Goal: Task Accomplishment & Management: Use online tool/utility

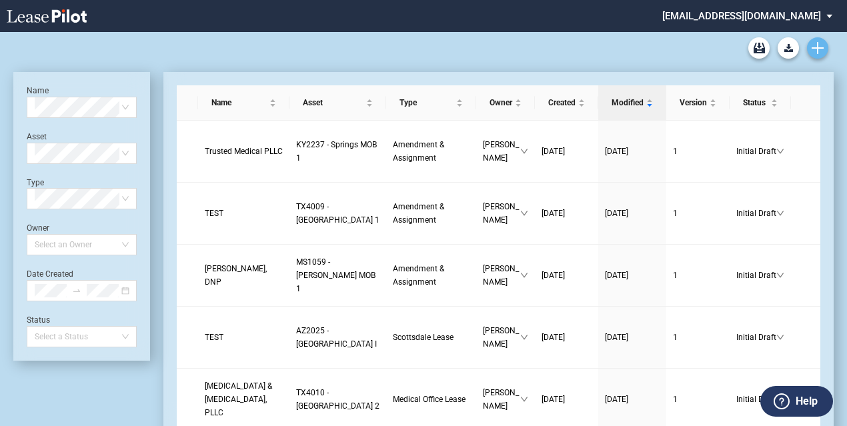
click at [819, 45] on icon "Create new document" at bounding box center [818, 48] width 12 height 12
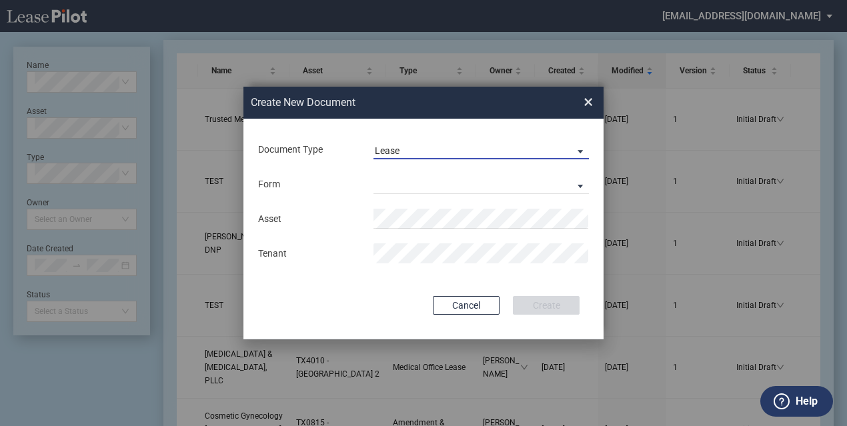
click at [436, 149] on span "Lease" at bounding box center [470, 151] width 191 height 13
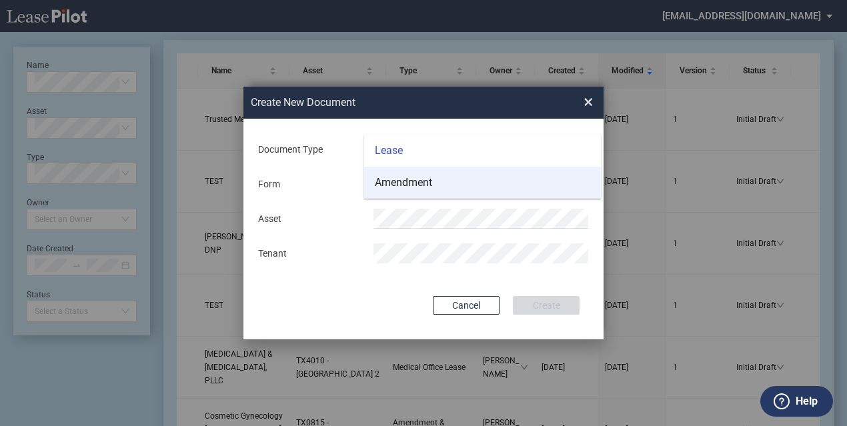
click at [413, 188] on div "Amendment" at bounding box center [403, 182] width 57 height 15
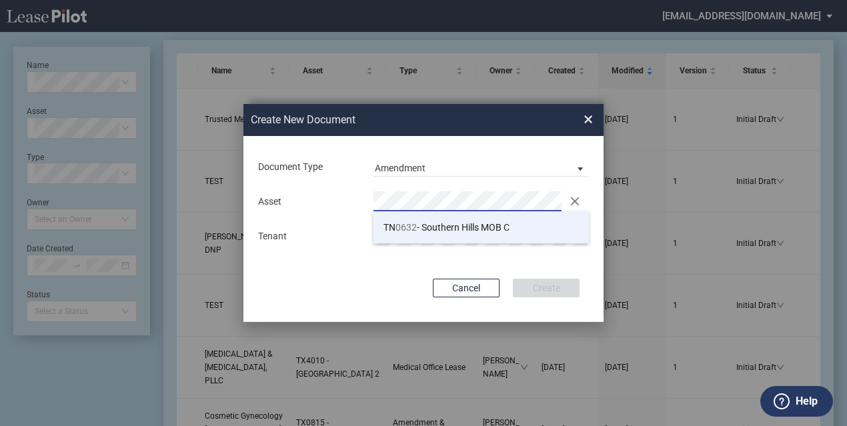
click at [415, 217] on li "TN 0632 - Southern Hills MOB C" at bounding box center [480, 227] width 215 height 32
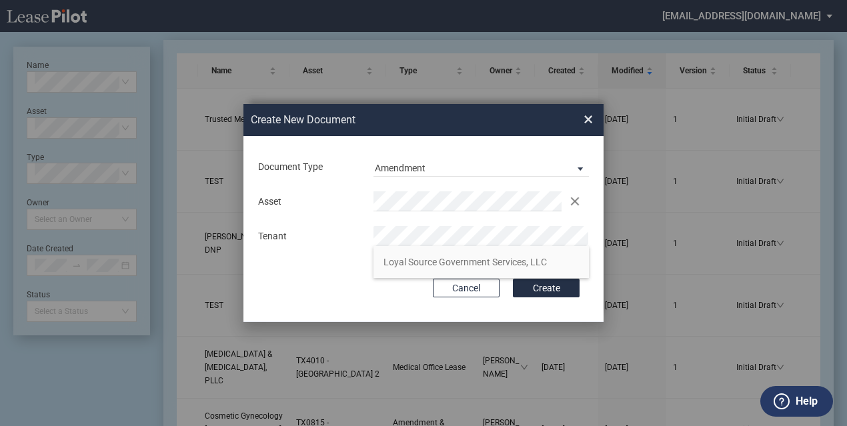
drag, startPoint x: 473, startPoint y: 267, endPoint x: 292, endPoint y: 286, distance: 181.7
click at [300, 291] on body ".bocls-1{fill:#26354a;fill-rule:evenodd} Loading... × srichard@healthpeak.com A…" at bounding box center [423, 181] width 847 height 426
click at [292, 286] on div "Cancel Create" at bounding box center [423, 288] width 312 height 19
click at [512, 289] on div "Cancel Create" at bounding box center [423, 288] width 312 height 19
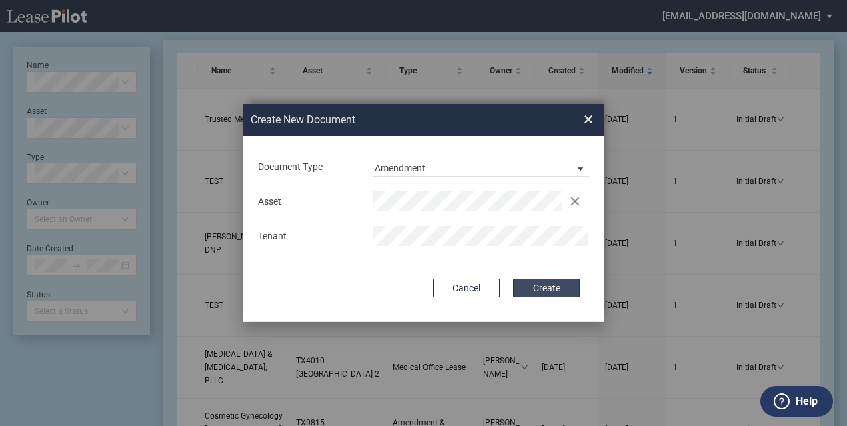
click at [519, 287] on button "Create" at bounding box center [546, 288] width 67 height 19
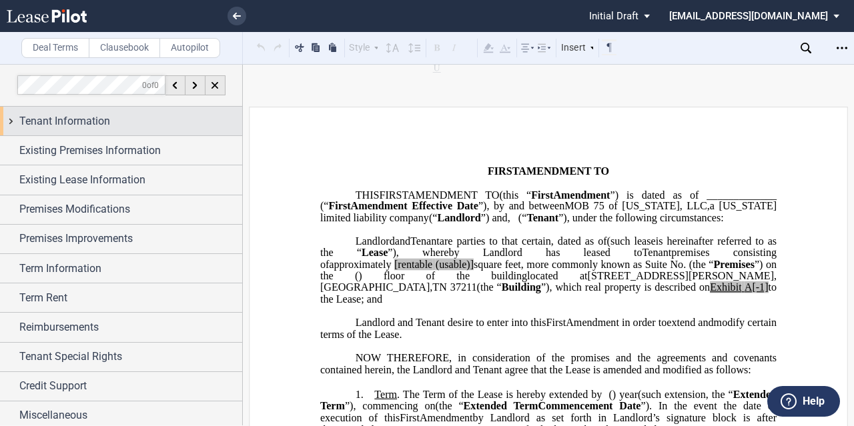
click at [104, 129] on div "Tenant Information" at bounding box center [121, 121] width 242 height 29
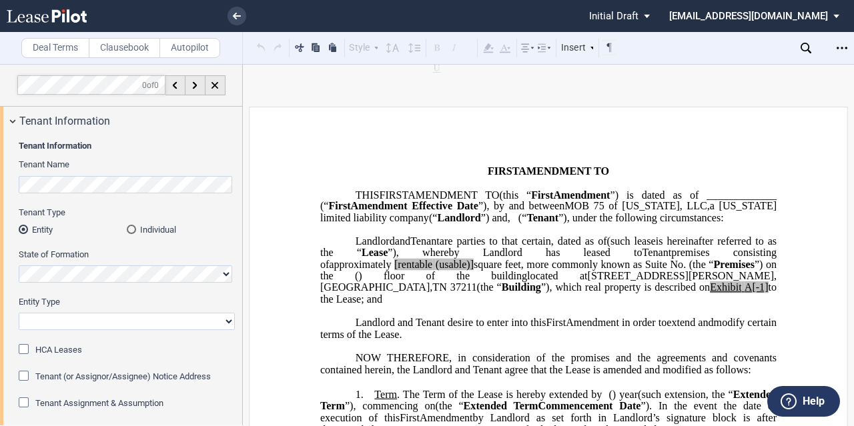
click at [109, 320] on select "Corporation Limited Liability Company General Partnership Limited Partnership O…" at bounding box center [127, 321] width 216 height 17
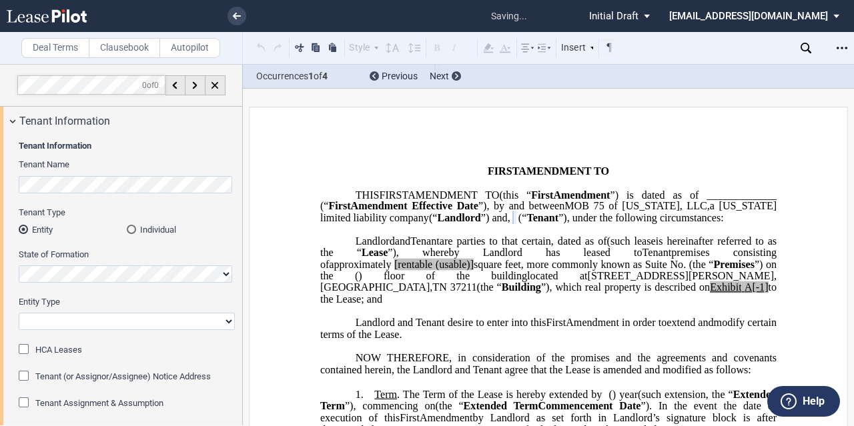
select select "limited liability company"
click at [19, 313] on select "Corporation Limited Liability Company General Partnership Limited Partnership O…" at bounding box center [127, 321] width 216 height 17
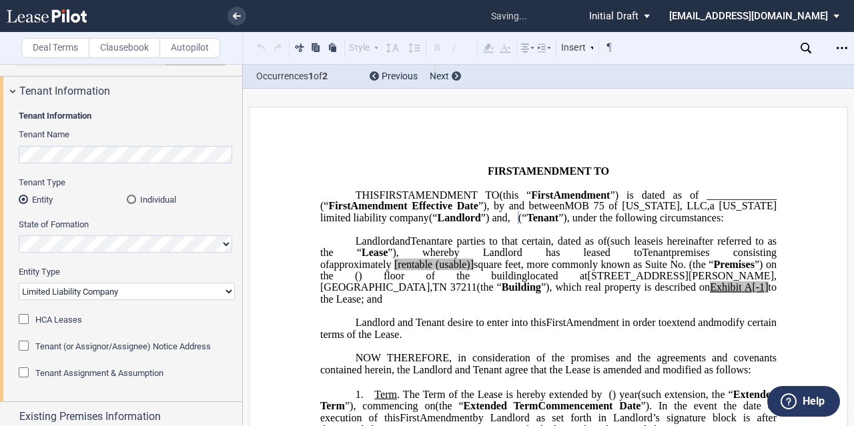
scroll to position [31, 0]
click at [77, 13] on icon at bounding box center [47, 15] width 80 height 13
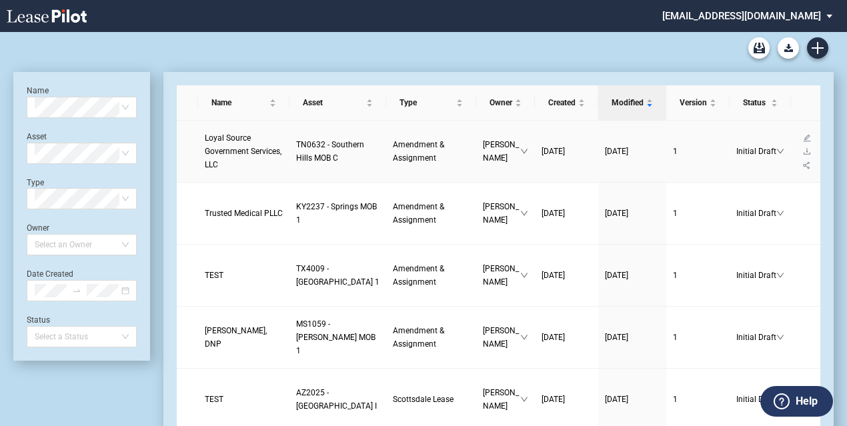
click at [798, 143] on link at bounding box center [806, 137] width 17 height 9
click at [803, 142] on icon "edit" at bounding box center [807, 138] width 8 height 8
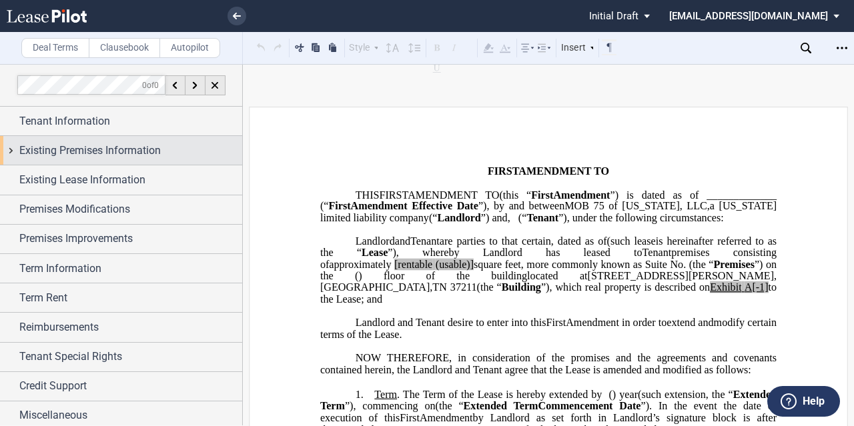
click at [71, 159] on div "Existing Premises Information" at bounding box center [121, 150] width 242 height 29
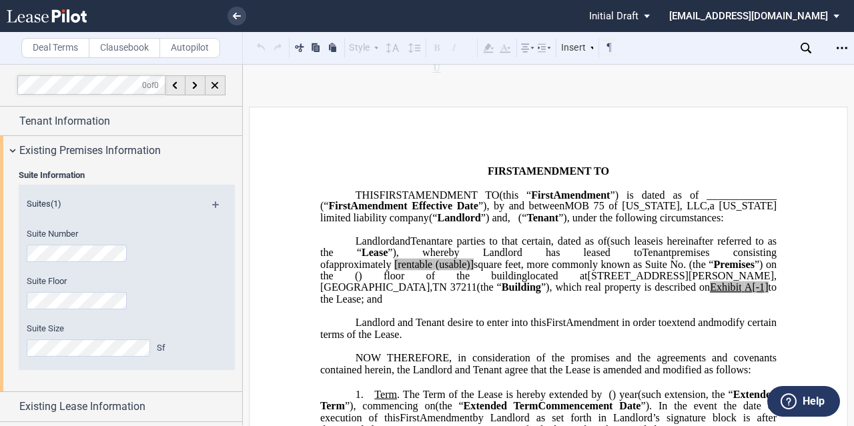
scroll to position [71, 0]
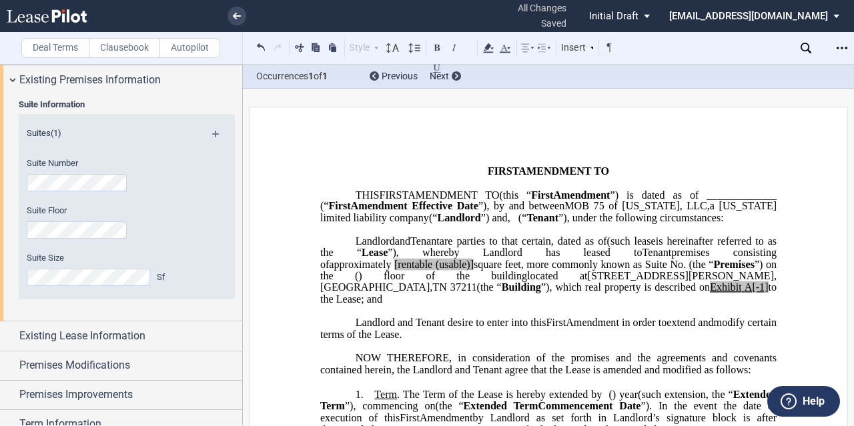
click at [72, 287] on div "Suite Size Sf" at bounding box center [109, 275] width 180 height 47
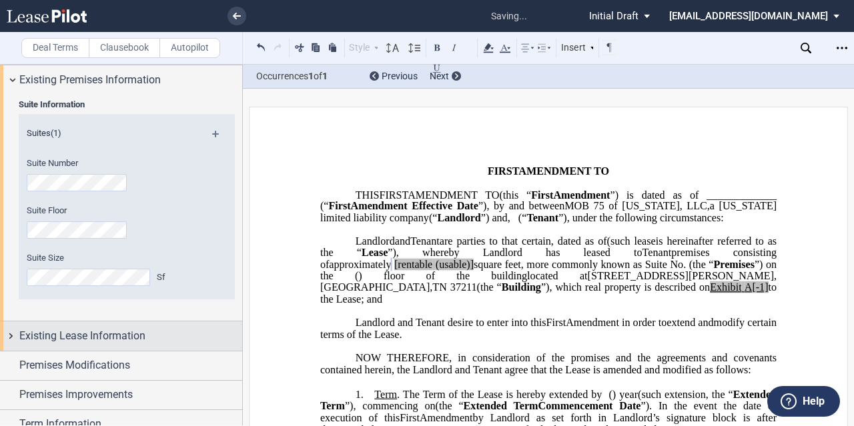
click at [71, 341] on span "Existing Lease Information" at bounding box center [82, 336] width 126 height 16
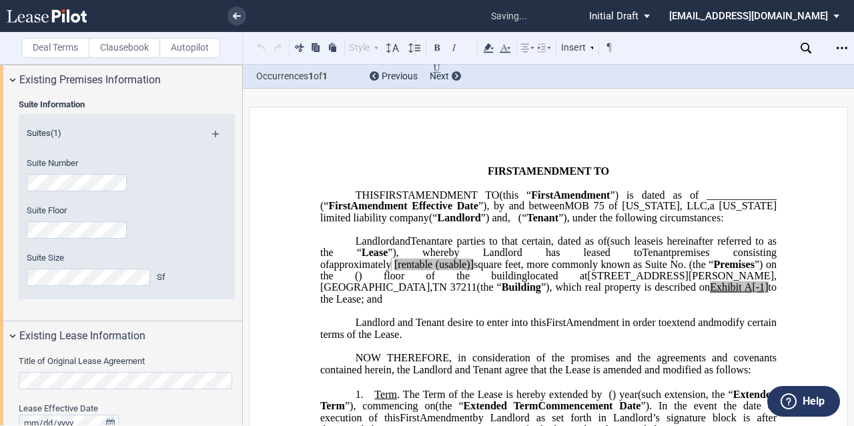
scroll to position [209, 0]
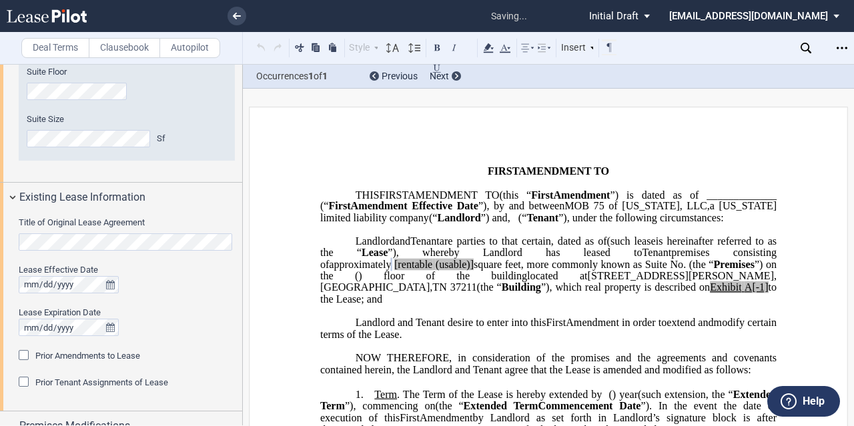
click at [0, 241] on div "Title of Original Lease Agreement Lease Effective Date Lease Expiration Date Pr…" at bounding box center [121, 311] width 242 height 199
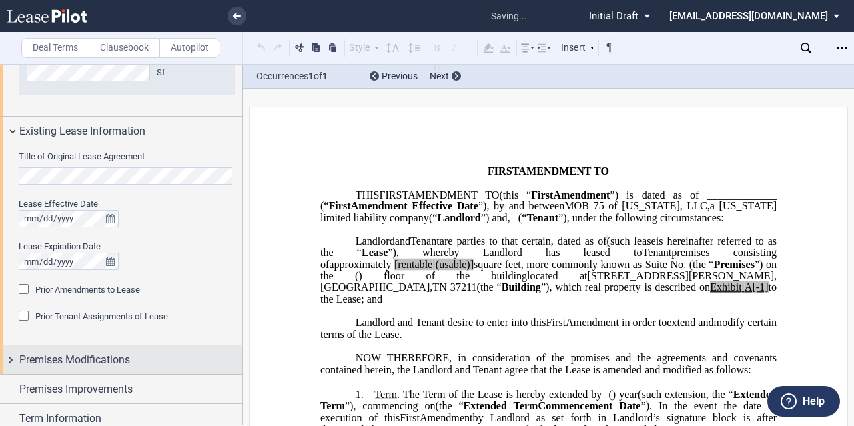
scroll to position [357, 0]
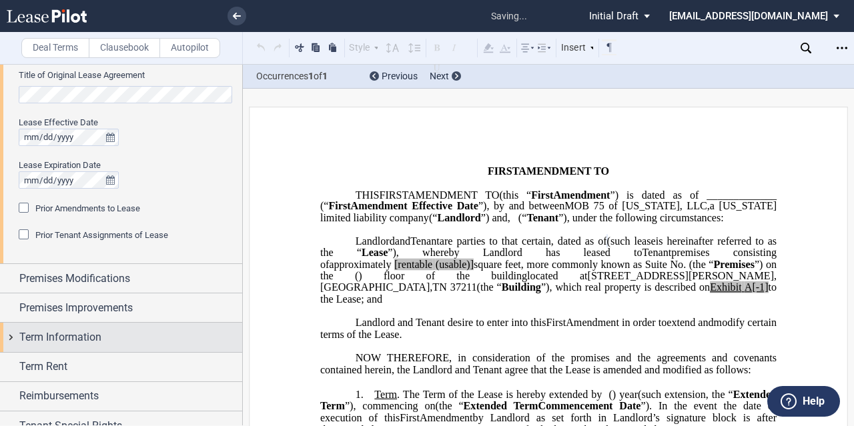
click at [81, 335] on span "Term Information" at bounding box center [60, 337] width 82 height 16
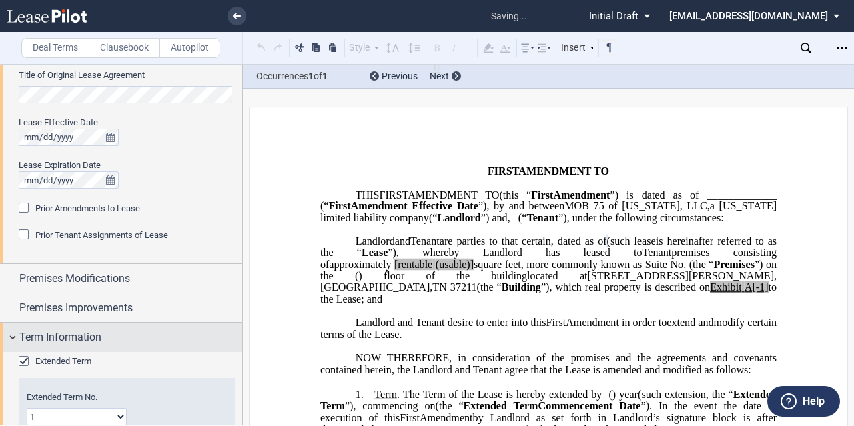
scroll to position [471, 0]
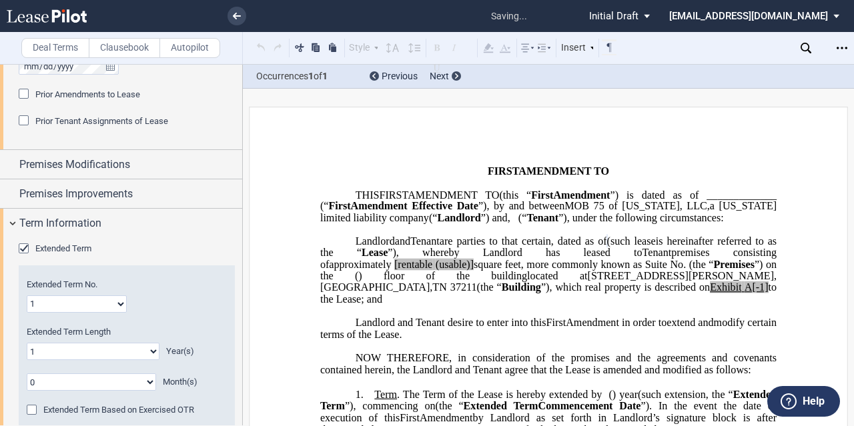
click at [53, 248] on span "Extended Term" at bounding box center [63, 248] width 56 height 10
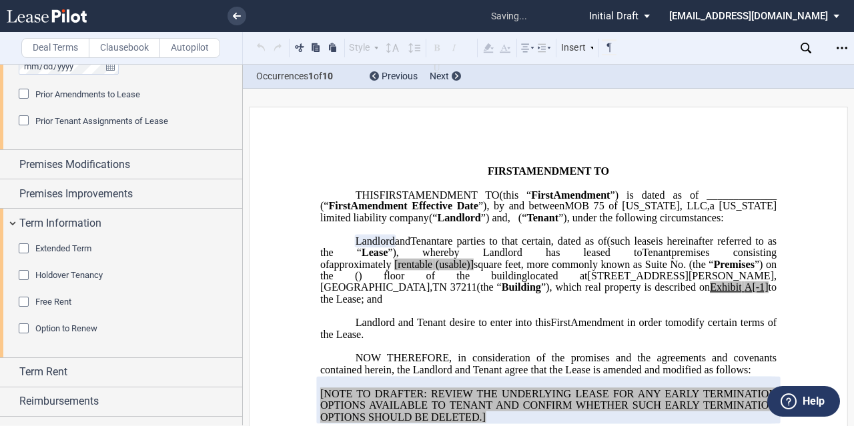
scroll to position [882, 0]
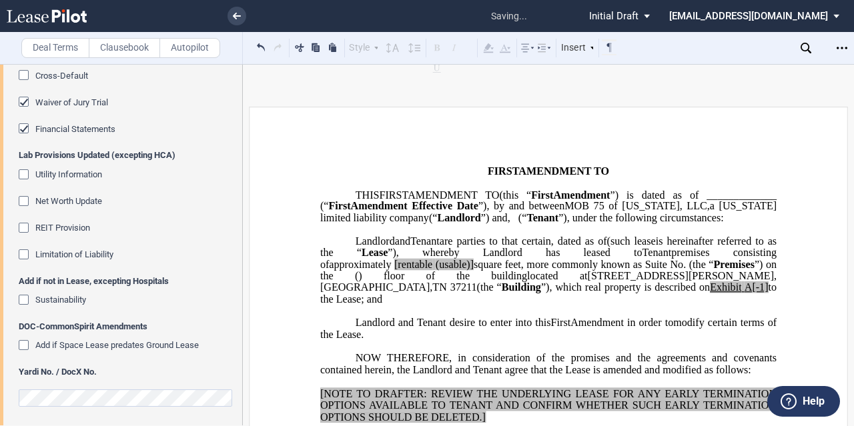
click at [71, 134] on span "Financial Statements" at bounding box center [75, 129] width 80 height 10
click at [66, 107] on span "Waiver of Jury Trial" at bounding box center [71, 102] width 73 height 10
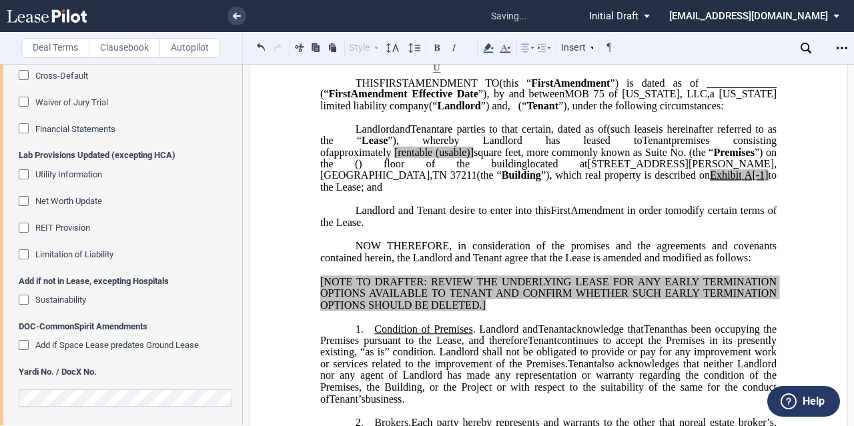
click at [432, 158] on span "[rentable" at bounding box center [413, 152] width 38 height 12
drag, startPoint x: 692, startPoint y: 177, endPoint x: 643, endPoint y: 176, distance: 49.4
click at [643, 169] on span "approximately ﻿ ﻿ rentable (usable)] square feet, more commonly known as Suite …" at bounding box center [549, 157] width 459 height 23
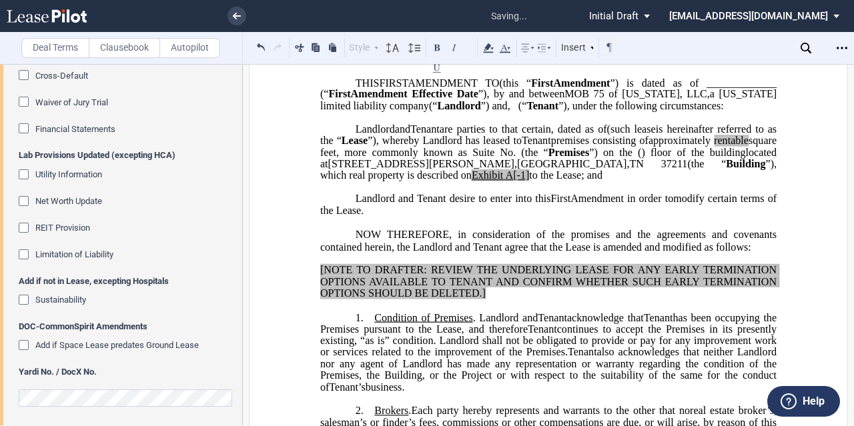
click at [602, 181] on span "to the Lease; and" at bounding box center [565, 175] width 73 height 12
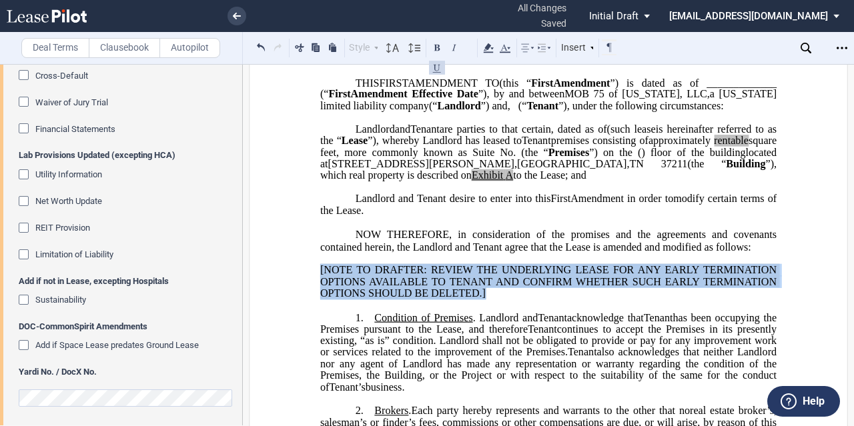
drag, startPoint x: 483, startPoint y: 309, endPoint x: 305, endPoint y: 282, distance: 180.2
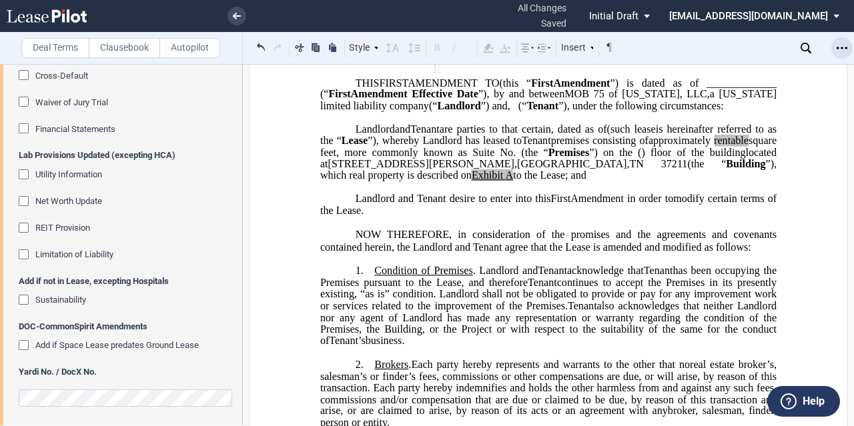
click at [838, 51] on icon "Open Lease options menu" at bounding box center [841, 48] width 11 height 11
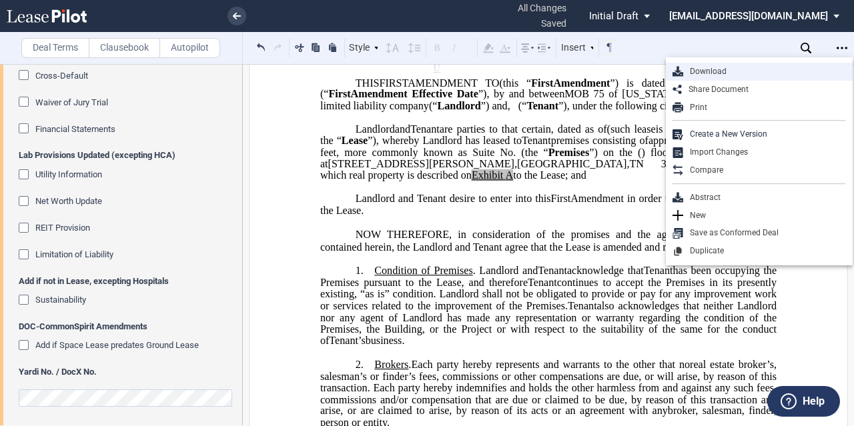
click at [732, 73] on div "Download" at bounding box center [764, 71] width 163 height 11
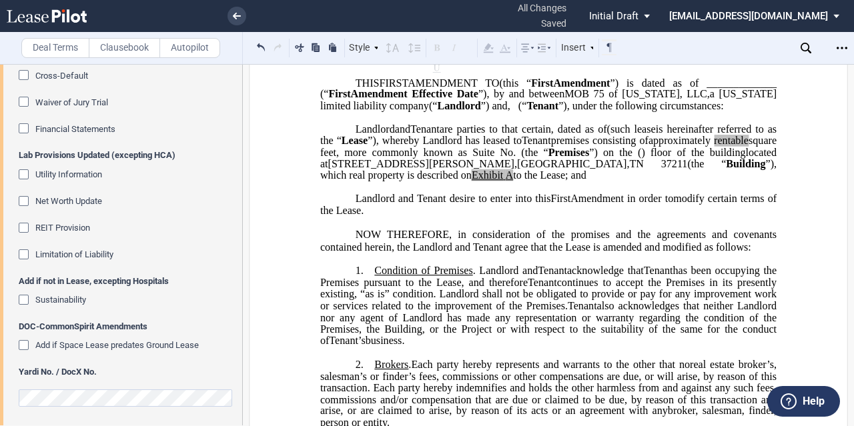
scroll to position [0, 0]
